Goal: Transaction & Acquisition: Purchase product/service

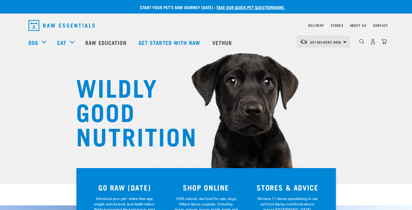
click at [197, 186] on h3 "SHOP ONLINE" at bounding box center [205, 187] width 75 height 8
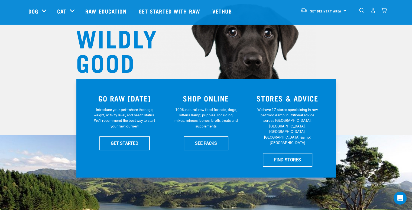
scroll to position [64, 0]
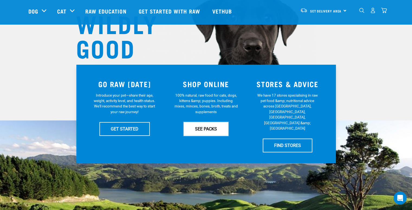
click at [208, 128] on link "SEE PACKS" at bounding box center [206, 129] width 45 height 14
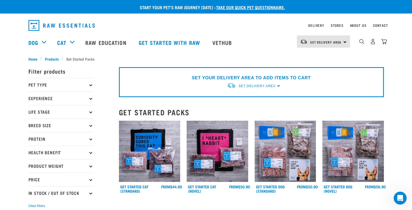
click at [91, 85] on icon at bounding box center [90, 84] width 3 height 3
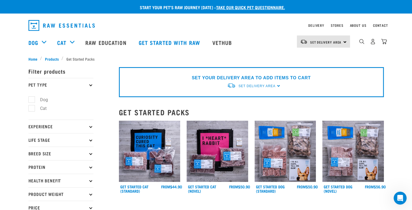
click at [31, 99] on label "Dog" at bounding box center [40, 99] width 19 height 7
click at [31, 99] on input "Dog" at bounding box center [30, 99] width 4 height 4
checkbox input "true"
click at [89, 128] on p "Experience" at bounding box center [60, 127] width 65 height 14
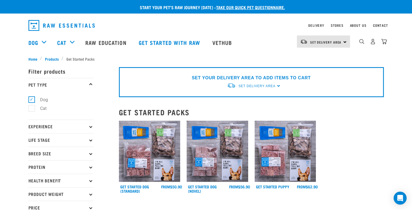
click at [90, 127] on icon at bounding box center [90, 126] width 3 height 3
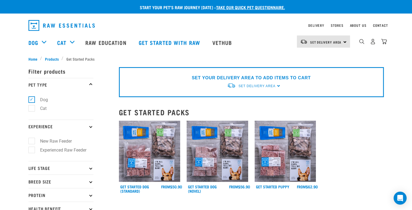
click at [35, 151] on label "Experienced Raw Feeder" at bounding box center [59, 150] width 57 height 7
click at [32, 151] on input "Experienced Raw Feeder" at bounding box center [30, 149] width 4 height 4
checkbox input "true"
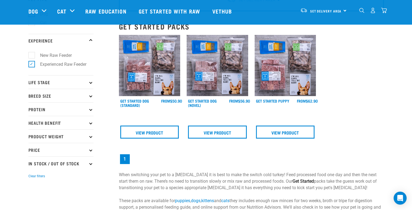
scroll to position [47, 0]
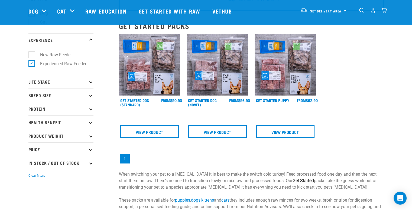
click at [89, 109] on p "Protein" at bounding box center [60, 109] width 65 height 14
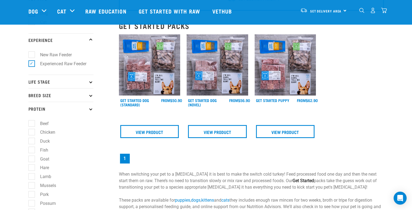
click at [34, 160] on label "Goat" at bounding box center [41, 159] width 20 height 7
click at [32, 160] on input "Goat" at bounding box center [30, 158] width 4 height 4
checkbox input "true"
click at [32, 167] on label "Hare" at bounding box center [41, 167] width 20 height 7
click at [32, 167] on input "Hare" at bounding box center [30, 167] width 4 height 4
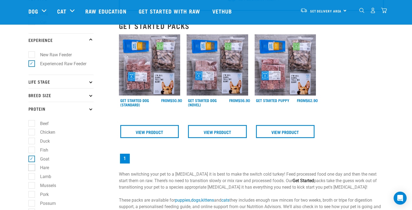
checkbox input "true"
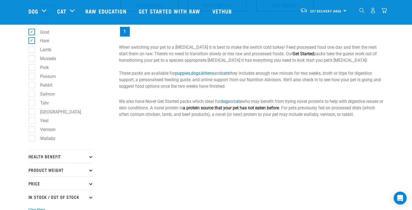
scroll to position [176, 0]
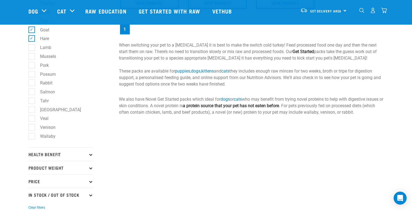
click at [32, 82] on label "Rabbit" at bounding box center [42, 83] width 23 height 7
click at [32, 82] on input "Rabbit" at bounding box center [30, 82] width 4 height 4
checkbox input "true"
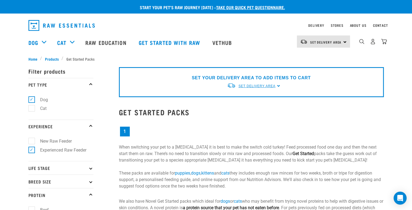
click at [275, 88] on link "Set Delivery Area" at bounding box center [256, 86] width 37 height 5
click at [243, 99] on link "[GEOGRAPHIC_DATA]" at bounding box center [254, 98] width 54 height 9
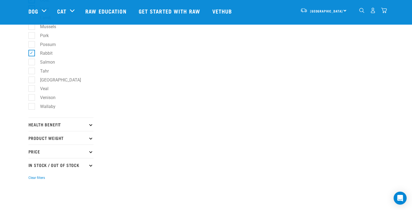
scroll to position [221, 0]
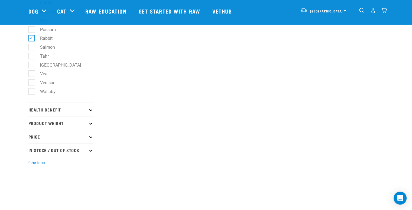
click at [91, 124] on icon at bounding box center [90, 123] width 3 height 3
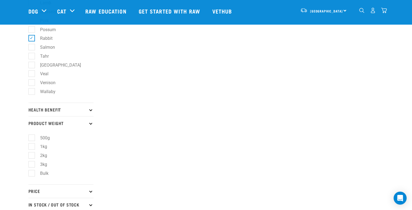
click at [33, 148] on label "1kg" at bounding box center [40, 146] width 18 height 7
click at [32, 148] on input "1kg" at bounding box center [30, 146] width 4 height 4
checkbox input "true"
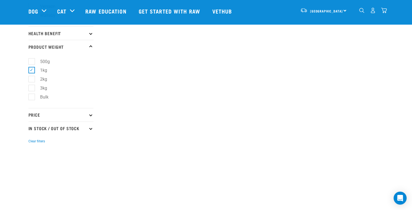
scroll to position [296, 0]
click at [89, 117] on p "Price" at bounding box center [60, 116] width 65 height 14
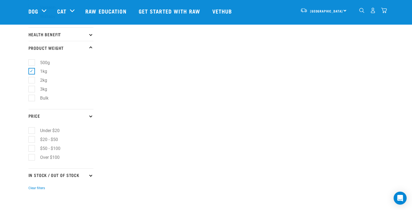
click at [34, 142] on label "$20 - $50" at bounding box center [45, 139] width 29 height 7
click at [32, 141] on input "$20 - $50" at bounding box center [30, 139] width 4 height 4
checkbox input "true"
click at [33, 149] on label "$50 - $100" at bounding box center [46, 148] width 31 height 7
click at [32, 149] on input "$50 - $100" at bounding box center [30, 148] width 4 height 4
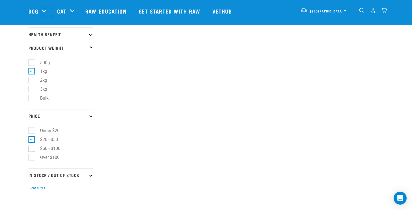
checkbox input "true"
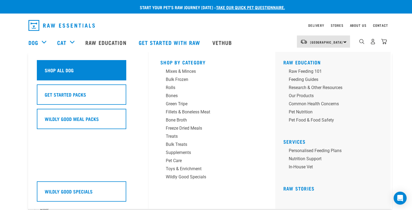
click at [56, 71] on h5 "Shop All Dog" at bounding box center [59, 70] width 29 height 7
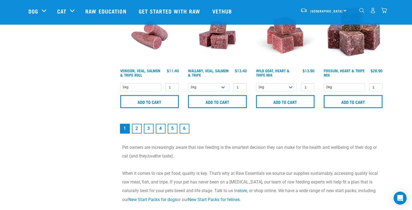
scroll to position [839, 0]
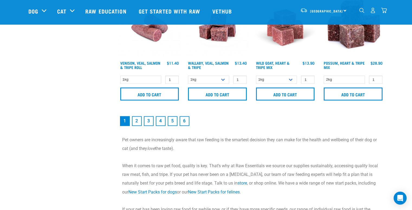
click at [137, 119] on link "2" at bounding box center [137, 121] width 10 height 10
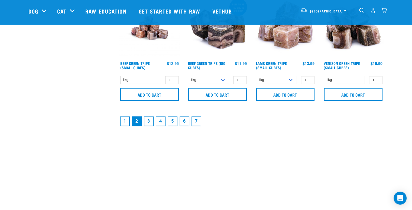
scroll to position [839, 0]
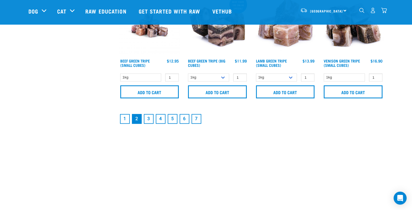
click at [147, 118] on link "3" at bounding box center [149, 119] width 10 height 10
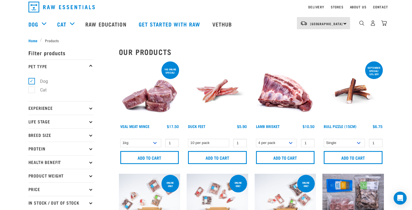
scroll to position [15, 0]
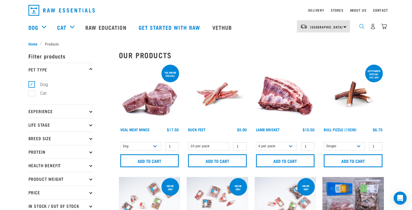
click at [361, 29] on img "dropdown navigation" at bounding box center [361, 26] width 5 height 5
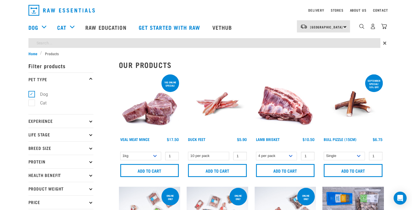
click at [89, 161] on p "Protein" at bounding box center [60, 162] width 65 height 14
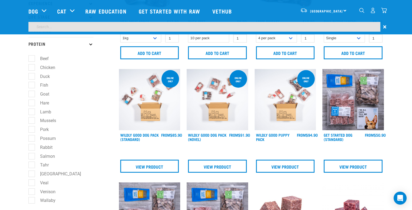
scroll to position [89, 0]
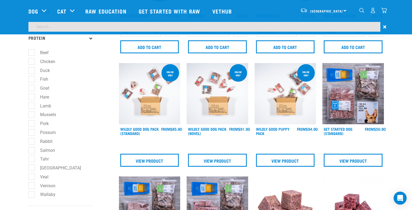
click at [34, 142] on label "Rabbit" at bounding box center [42, 141] width 23 height 7
click at [32, 142] on input "Rabbit" at bounding box center [30, 141] width 4 height 4
checkbox input "true"
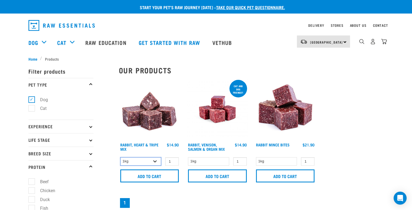
click at [154, 161] on select "1kg 3kg" at bounding box center [140, 161] width 41 height 8
click at [120, 157] on select "1kg 3kg" at bounding box center [140, 161] width 41 height 8
click at [155, 162] on select "1kg 3kg" at bounding box center [140, 161] width 41 height 8
click at [120, 157] on select "1kg 3kg" at bounding box center [140, 161] width 41 height 8
click at [156, 160] on select "1kg 3kg" at bounding box center [140, 161] width 41 height 8
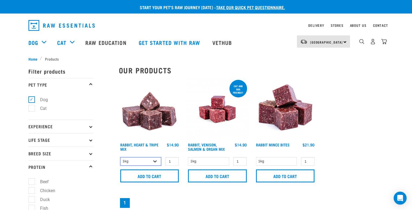
select select "706"
click at [120, 157] on select "1kg 3kg" at bounding box center [140, 161] width 41 height 8
click at [309, 163] on input "0" at bounding box center [308, 161] width 14 height 8
click at [309, 161] on input "1" at bounding box center [308, 161] width 14 height 8
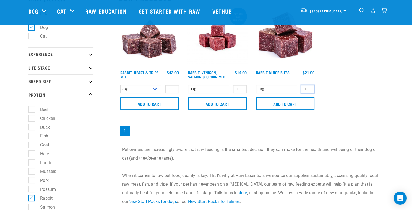
scroll to position [50, 0]
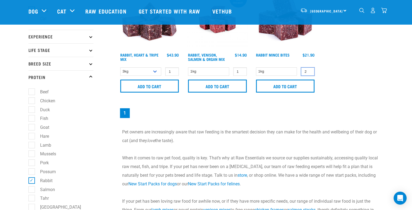
type input "2"
click at [309, 70] on input "2" at bounding box center [308, 71] width 14 height 8
click at [292, 70] on select "1kg" at bounding box center [276, 71] width 41 height 8
click at [256, 67] on select "1kg" at bounding box center [276, 71] width 41 height 8
